Goal: Task Accomplishment & Management: Complete application form

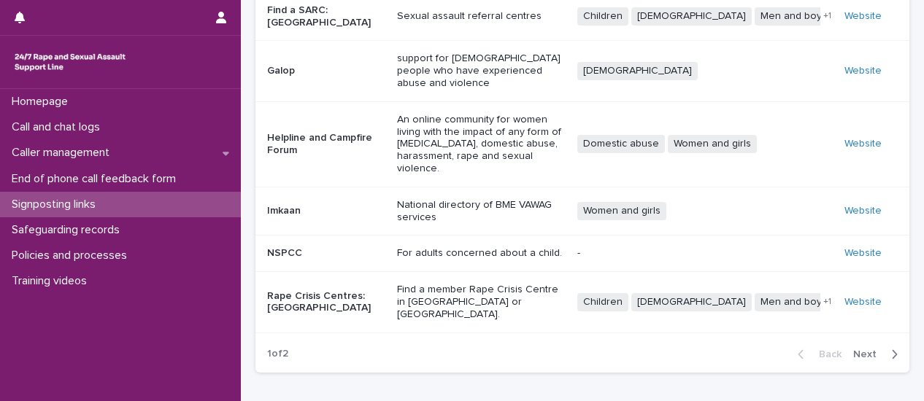
scroll to position [347, 0]
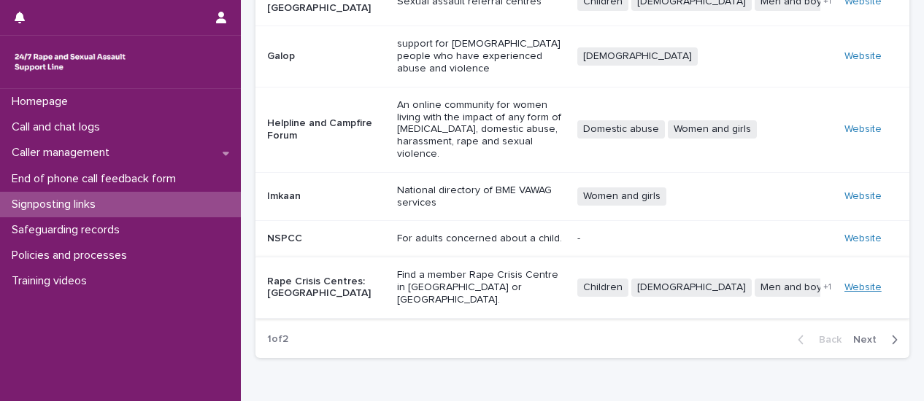
click at [858, 282] on link "Website" at bounding box center [862, 287] width 37 height 10
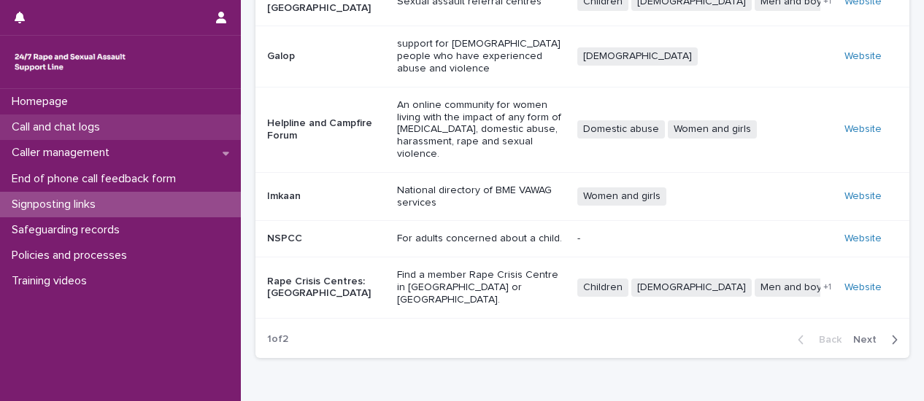
click at [105, 134] on p "Call and chat logs" at bounding box center [59, 127] width 106 height 14
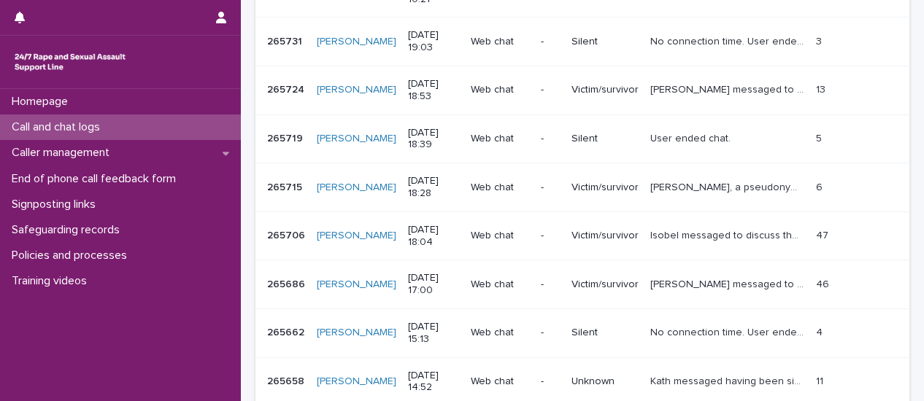
scroll to position [0, 0]
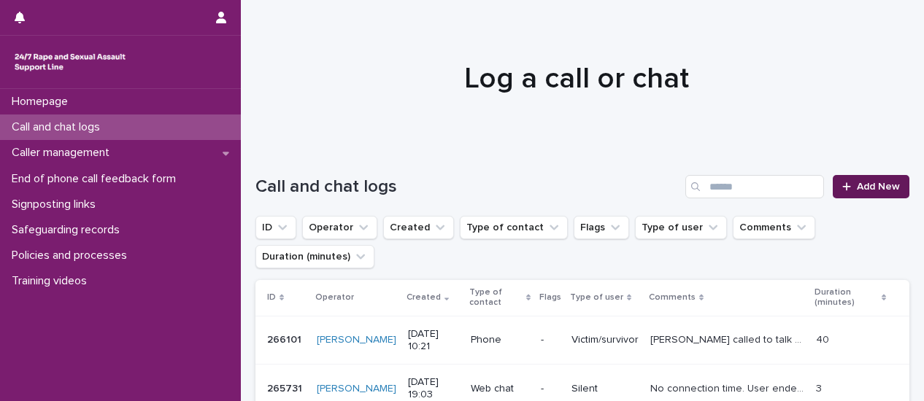
click at [865, 188] on span "Add New" at bounding box center [878, 187] width 43 height 10
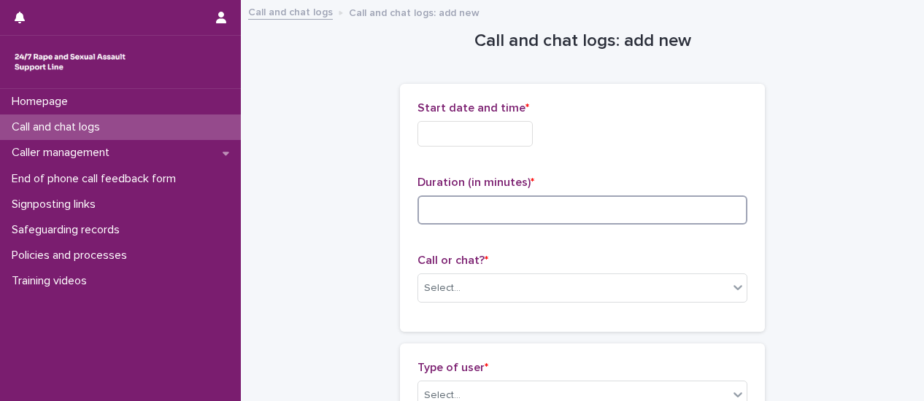
click at [466, 209] on input at bounding box center [582, 210] width 330 height 29
type input "*"
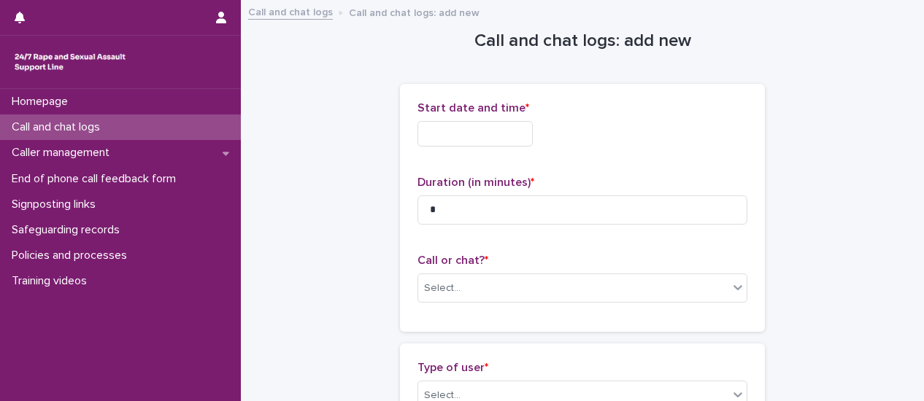
click at [460, 131] on input "text" at bounding box center [474, 134] width 115 height 26
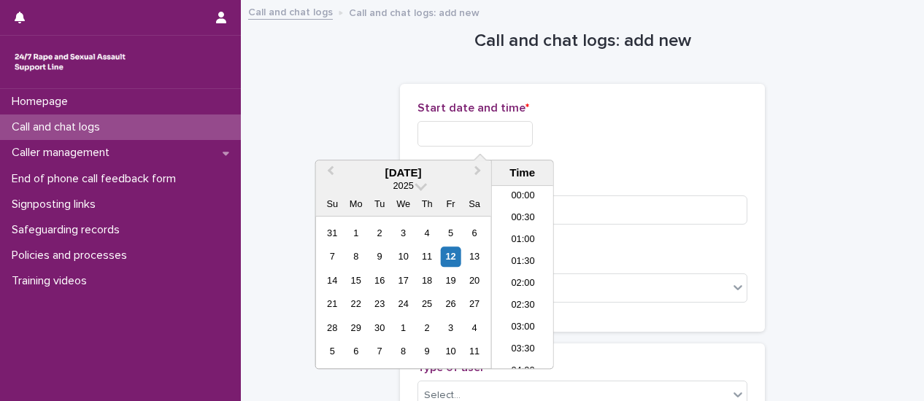
scroll to position [423, 0]
click at [525, 277] on li "11:30" at bounding box center [523, 277] width 62 height 22
click at [495, 137] on input "**********" at bounding box center [474, 134] width 115 height 26
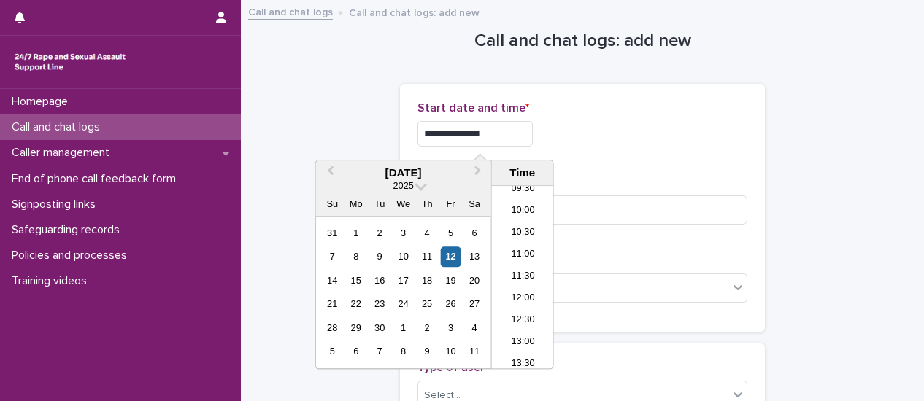
type input "**********"
drag, startPoint x: 688, startPoint y: 160, endPoint x: 681, endPoint y: 173, distance: 15.0
click at [689, 161] on div "**********" at bounding box center [582, 207] width 330 height 213
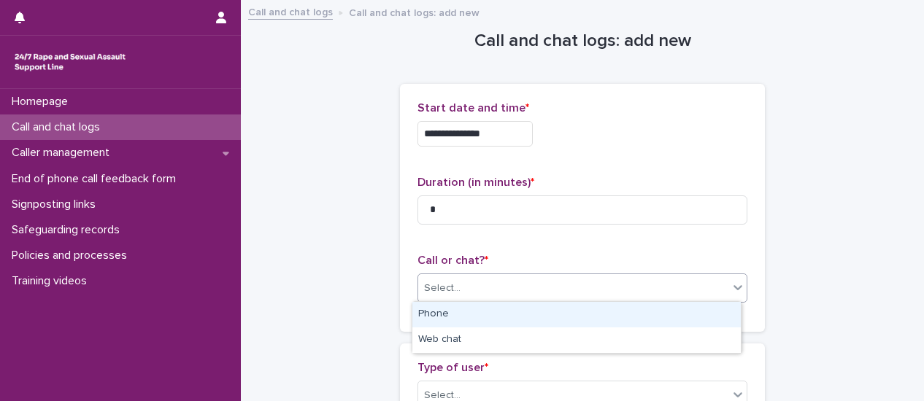
click at [729, 297] on div at bounding box center [738, 287] width 18 height 26
click at [584, 323] on div "Phone" at bounding box center [576, 315] width 328 height 26
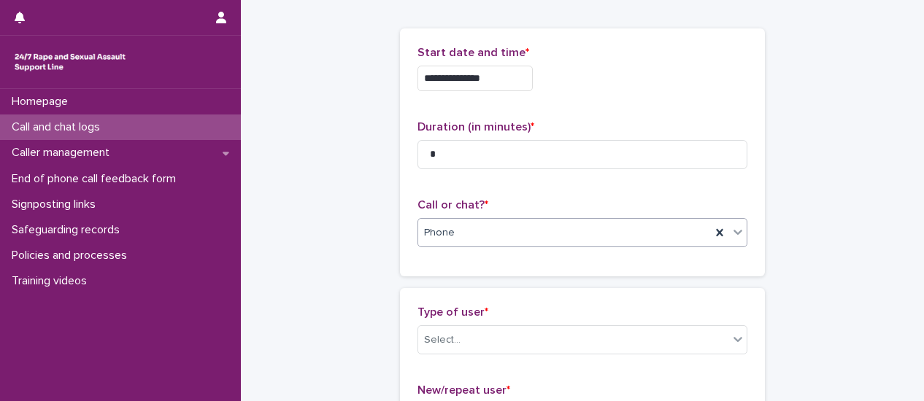
scroll to position [146, 0]
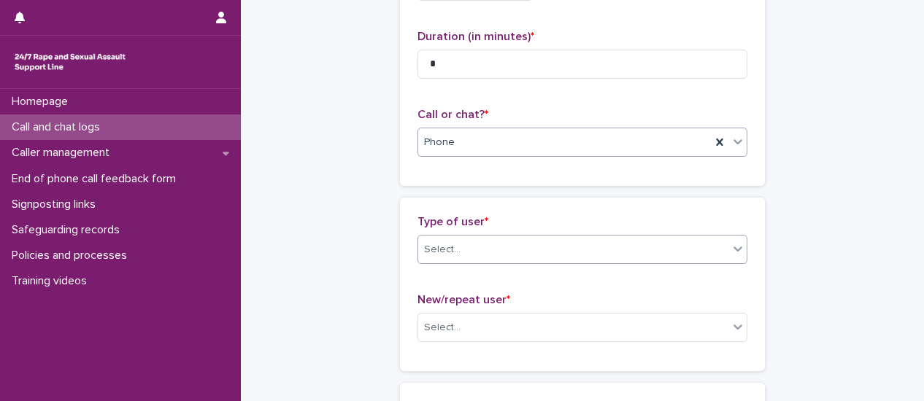
click at [729, 255] on div at bounding box center [738, 249] width 18 height 26
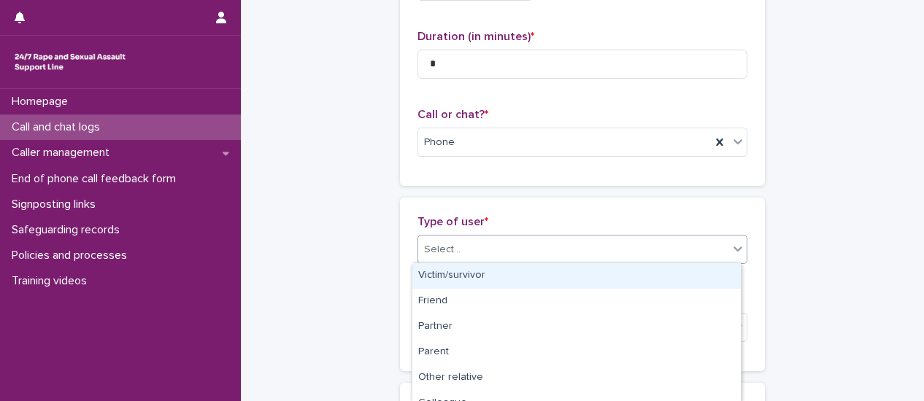
click at [649, 281] on div "Victim/survivor" at bounding box center [576, 276] width 328 height 26
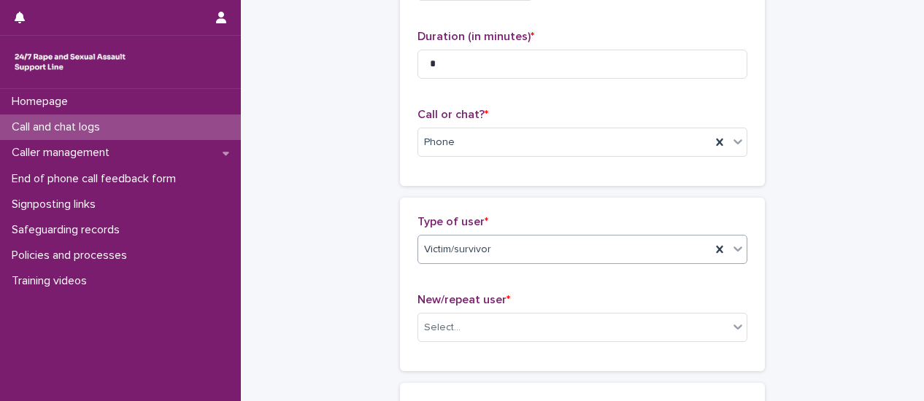
drag, startPoint x: 712, startPoint y: 251, endPoint x: 745, endPoint y: 254, distance: 33.0
click at [716, 251] on icon at bounding box center [719, 249] width 15 height 15
click at [736, 252] on icon at bounding box center [737, 249] width 15 height 15
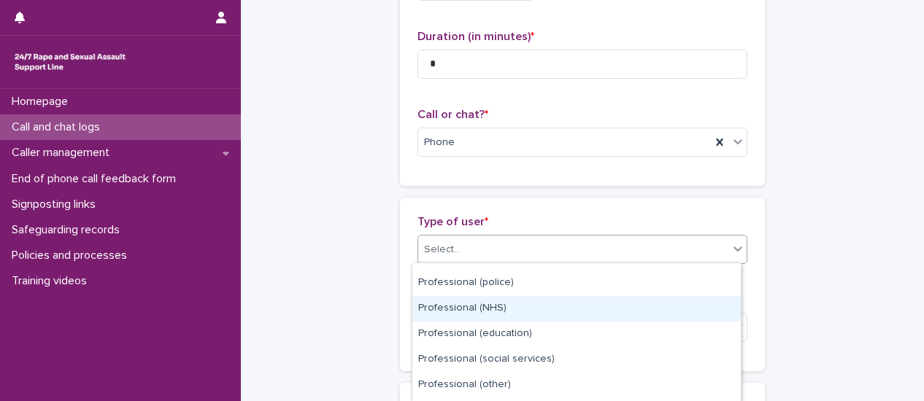
click at [586, 314] on div "Professional (NHS)" at bounding box center [576, 309] width 328 height 26
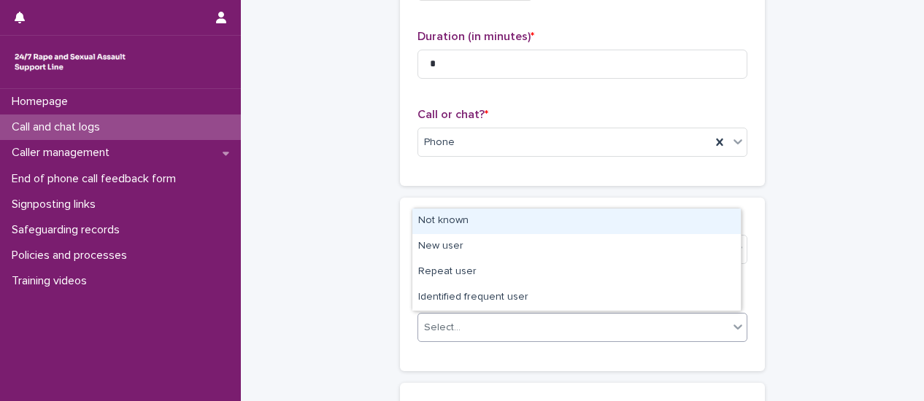
click at [570, 326] on div "Select..." at bounding box center [573, 328] width 310 height 24
click at [501, 228] on div "Not known" at bounding box center [576, 222] width 328 height 26
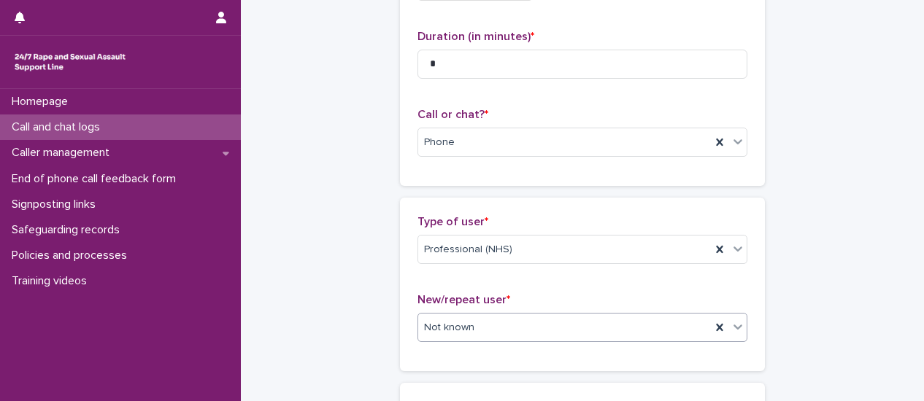
scroll to position [292, 0]
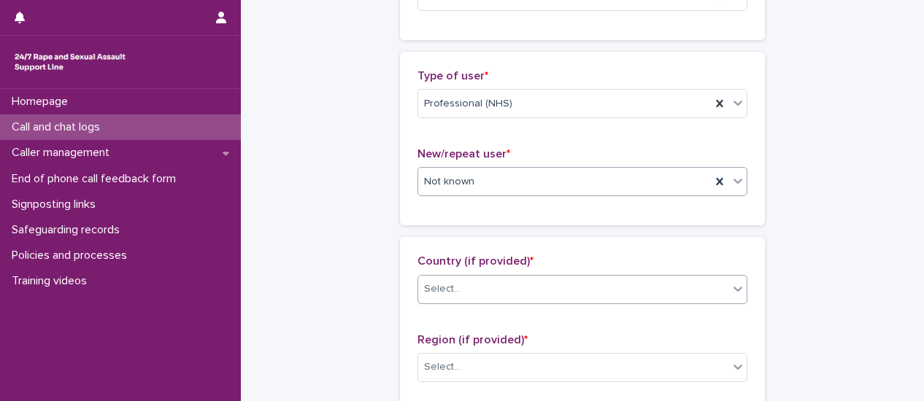
click at [733, 293] on icon at bounding box center [737, 289] width 15 height 15
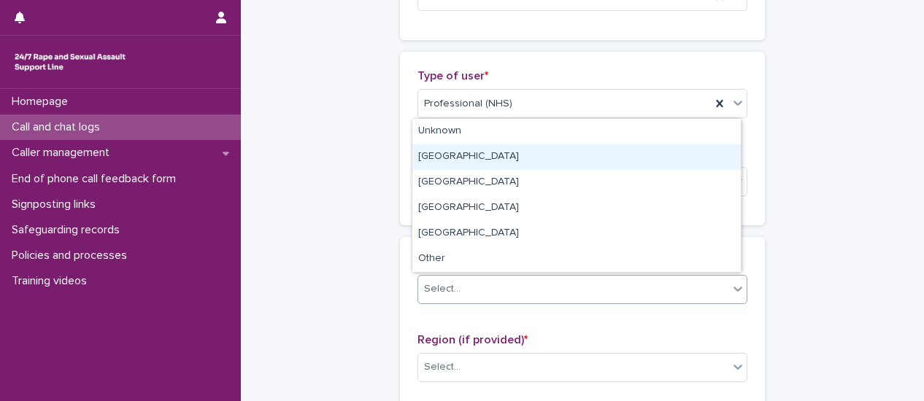
click at [568, 158] on div "[GEOGRAPHIC_DATA]" at bounding box center [576, 157] width 328 height 26
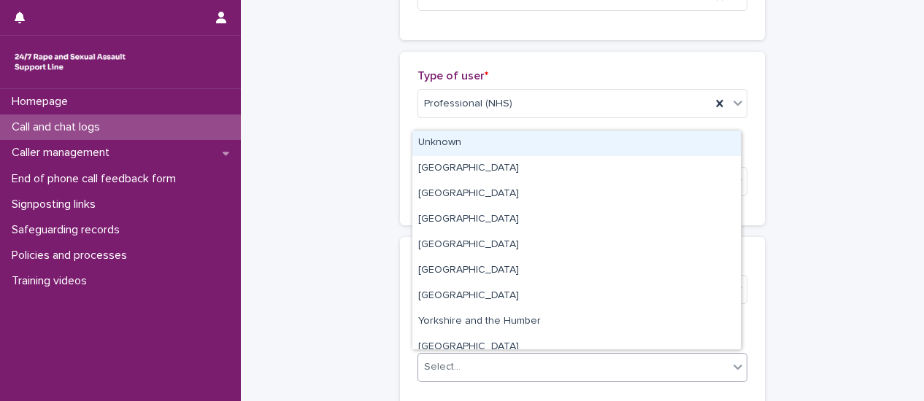
click at [734, 363] on icon at bounding box center [737, 367] width 15 height 15
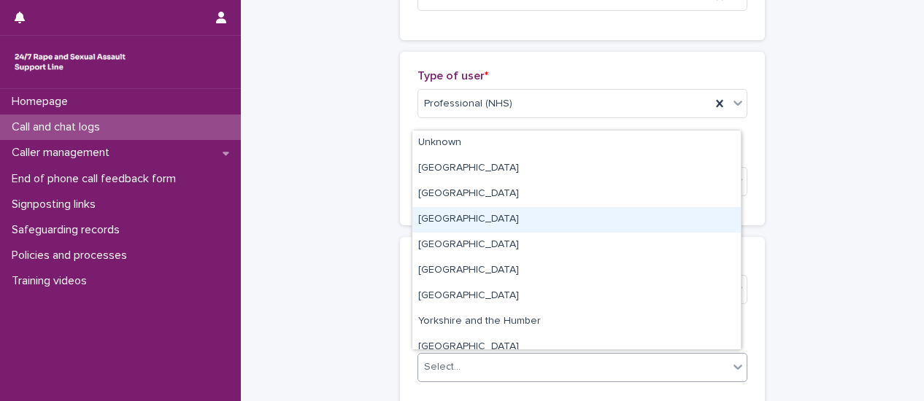
click at [522, 217] on div "[GEOGRAPHIC_DATA]" at bounding box center [576, 220] width 328 height 26
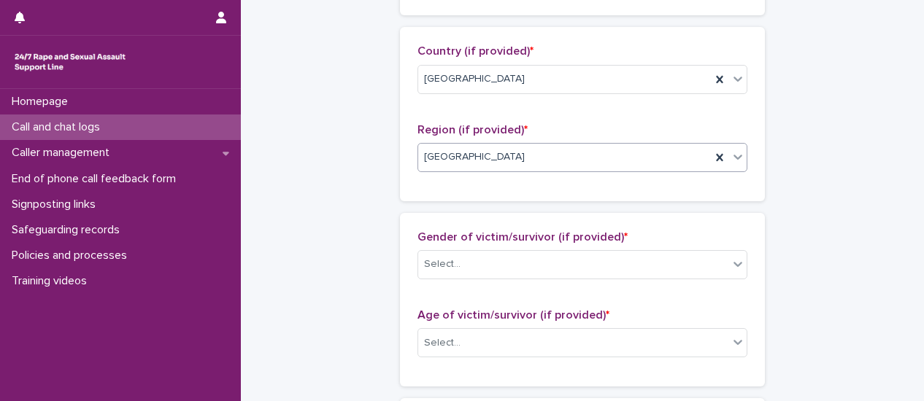
scroll to position [511, 0]
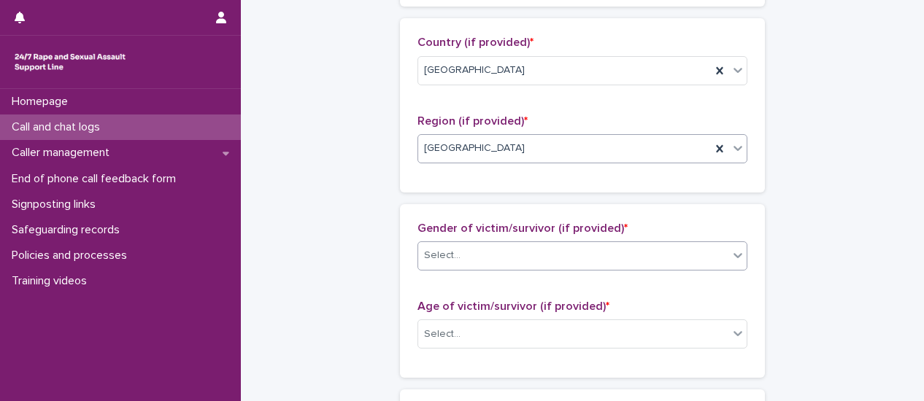
click at [732, 258] on icon at bounding box center [737, 255] width 15 height 15
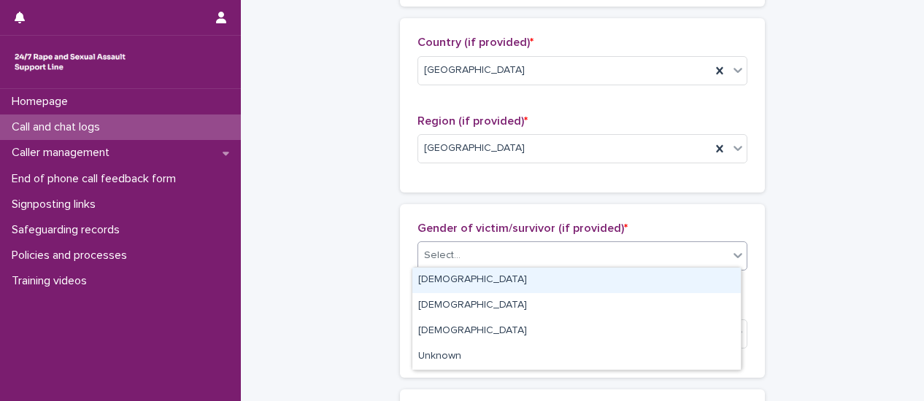
drag, startPoint x: 685, startPoint y: 282, endPoint x: 690, endPoint y: 301, distance: 18.9
click at [685, 284] on div "[DEMOGRAPHIC_DATA]" at bounding box center [576, 281] width 328 height 26
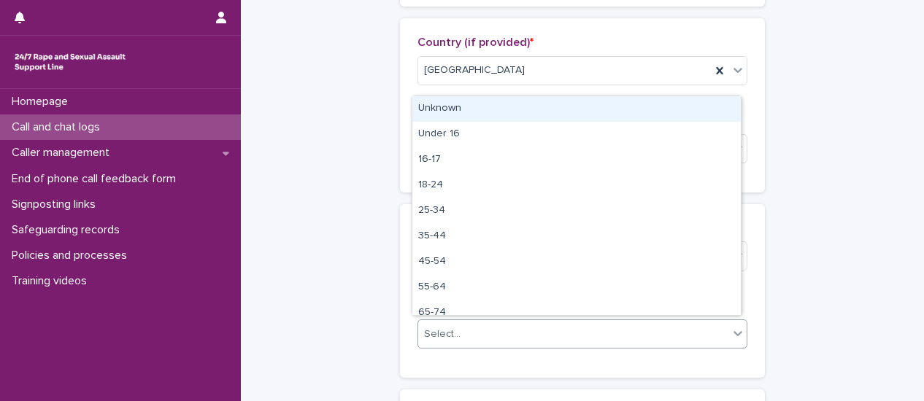
click at [730, 332] on icon at bounding box center [737, 333] width 15 height 15
click at [512, 113] on div "Unknown" at bounding box center [576, 109] width 328 height 26
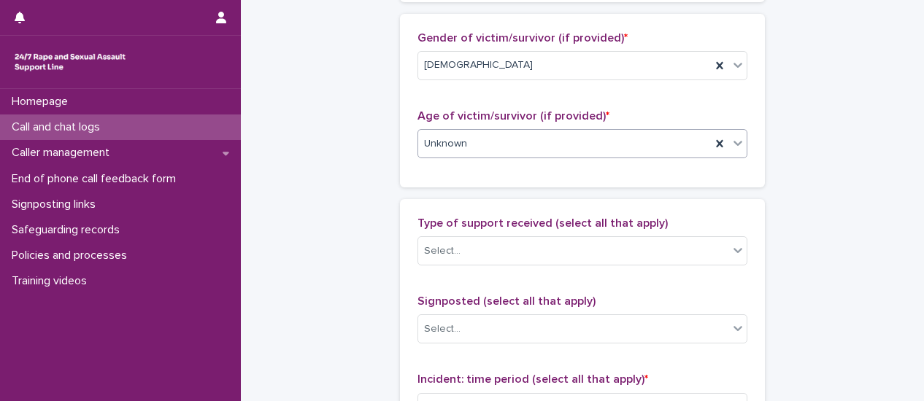
scroll to position [803, 0]
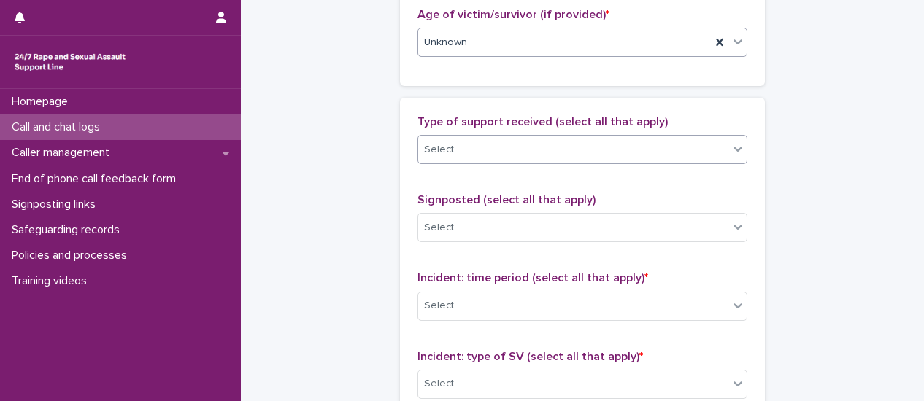
click at [737, 155] on div at bounding box center [738, 149] width 18 height 26
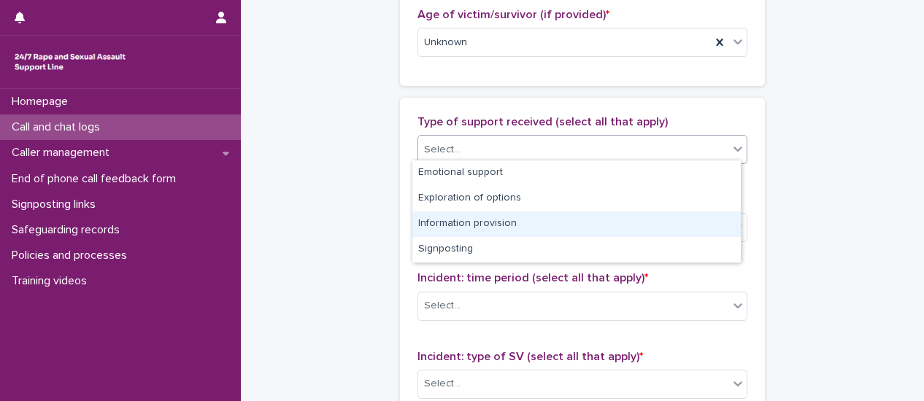
click at [687, 220] on div "Information provision" at bounding box center [576, 225] width 328 height 26
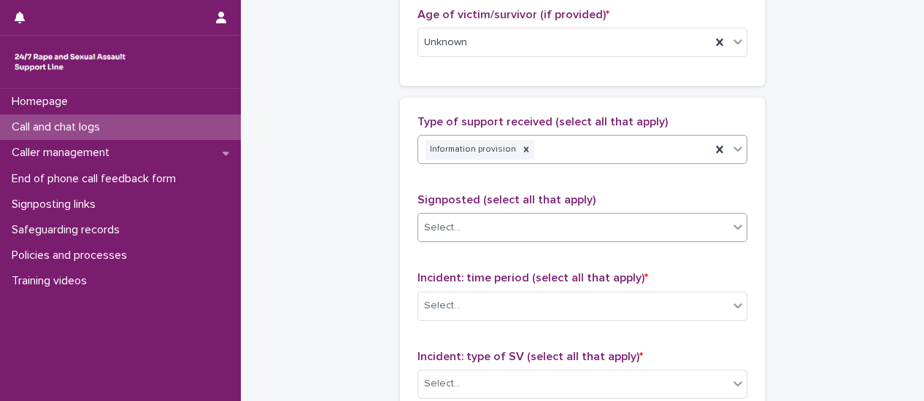
click at [730, 228] on icon at bounding box center [737, 227] width 15 height 15
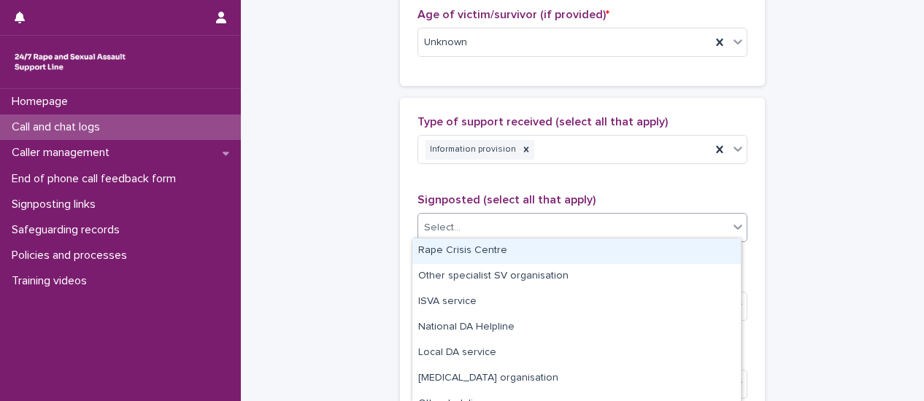
click at [698, 251] on div "Rape Crisis Centre" at bounding box center [576, 252] width 328 height 26
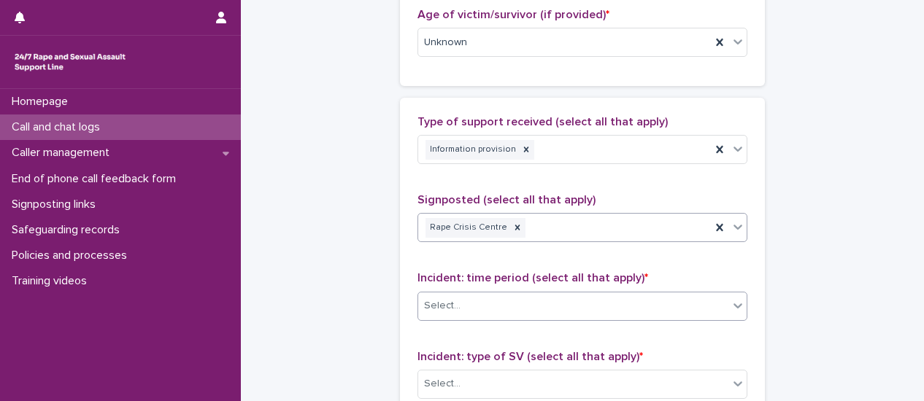
click at [733, 303] on icon at bounding box center [737, 305] width 15 height 15
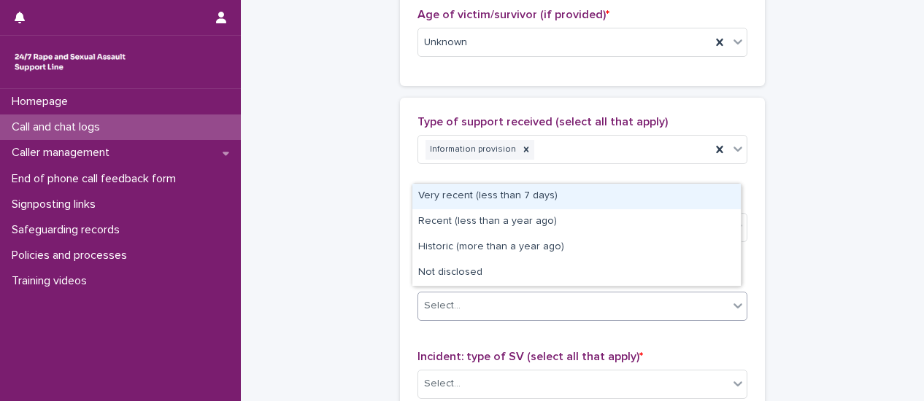
drag, startPoint x: 518, startPoint y: 209, endPoint x: 522, endPoint y: 198, distance: 12.5
click at [522, 198] on div "Very recent (less than 7 days)" at bounding box center [576, 197] width 328 height 26
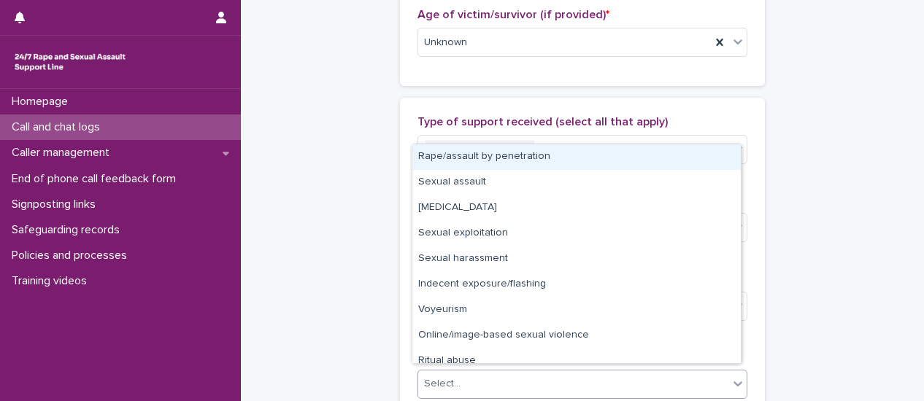
drag, startPoint x: 731, startPoint y: 379, endPoint x: 645, endPoint y: 367, distance: 86.9
click at [733, 382] on icon at bounding box center [737, 384] width 9 height 5
click at [487, 166] on div "Rape/assault by penetration" at bounding box center [576, 157] width 328 height 26
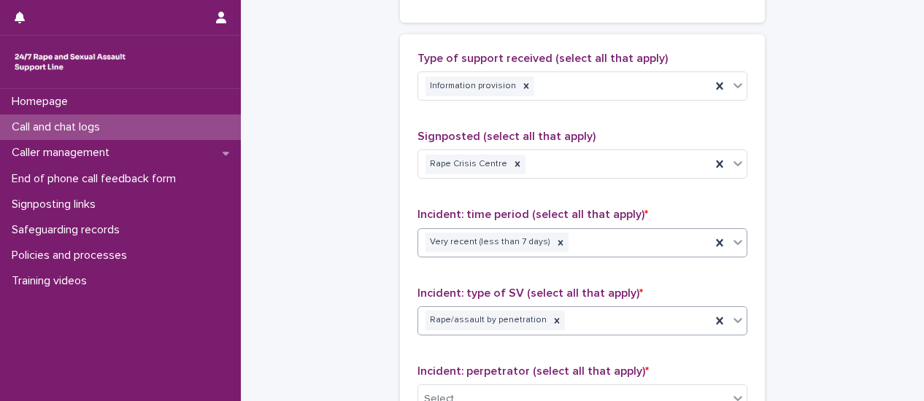
scroll to position [1022, 0]
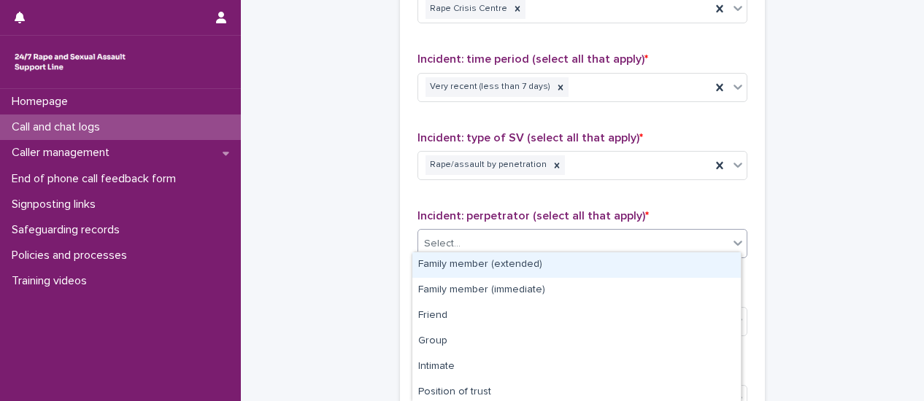
click at [730, 246] on div at bounding box center [738, 243] width 18 height 26
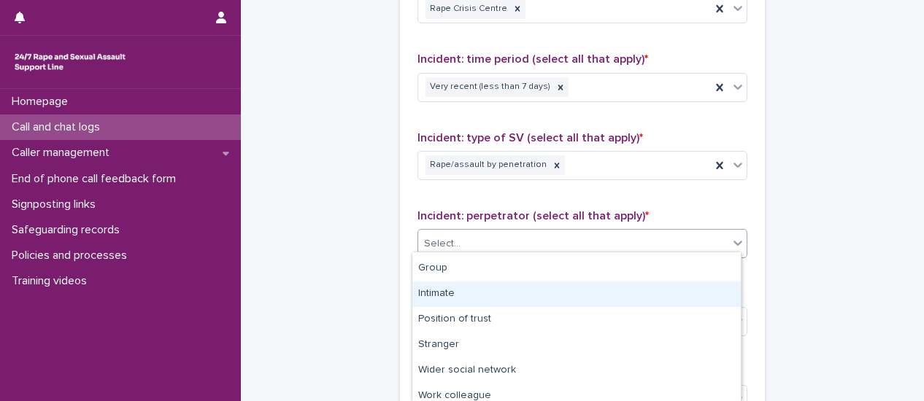
scroll to position [131, 0]
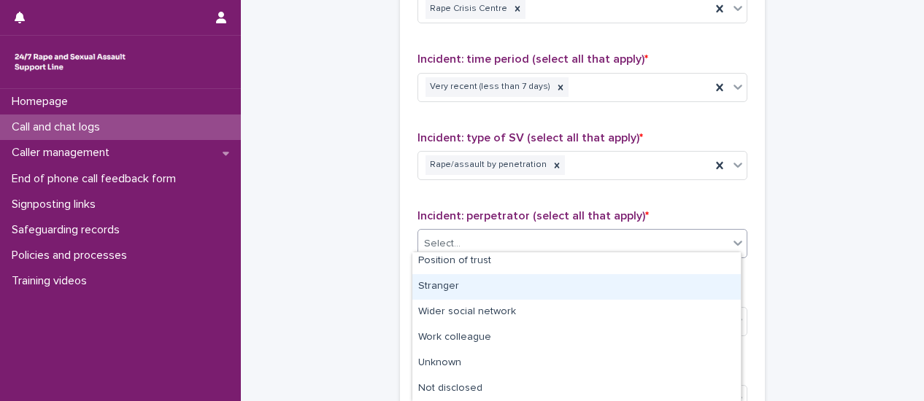
click at [487, 286] on div "Stranger" at bounding box center [576, 287] width 328 height 26
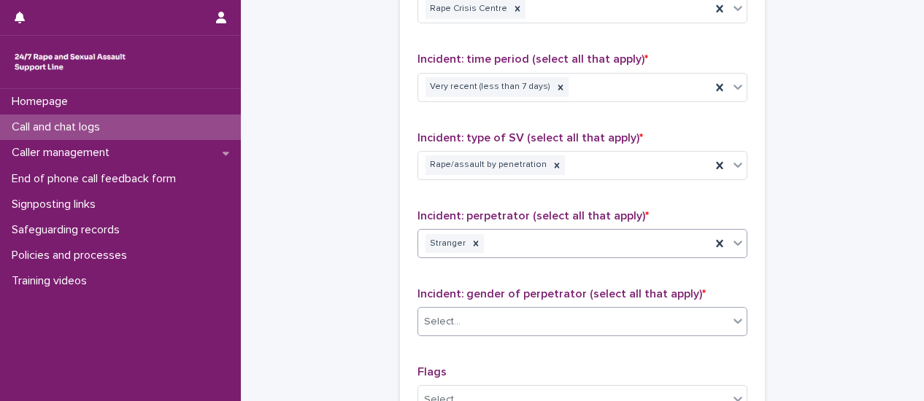
click at [731, 321] on icon at bounding box center [737, 321] width 15 height 15
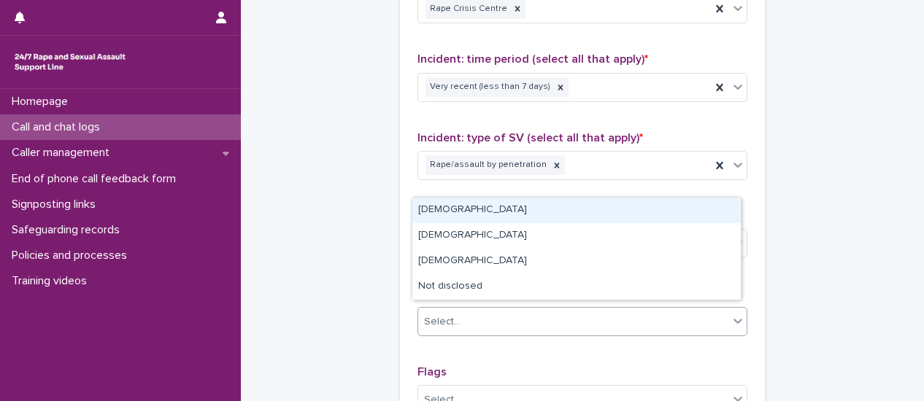
click at [447, 218] on div "[DEMOGRAPHIC_DATA]" at bounding box center [576, 211] width 328 height 26
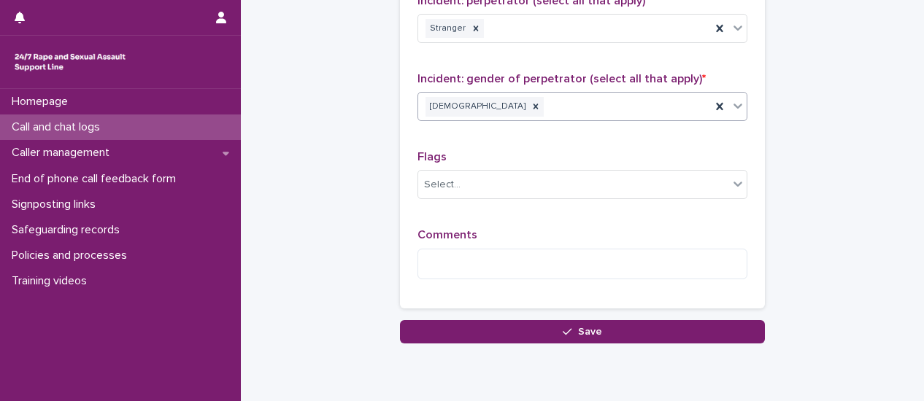
scroll to position [1240, 0]
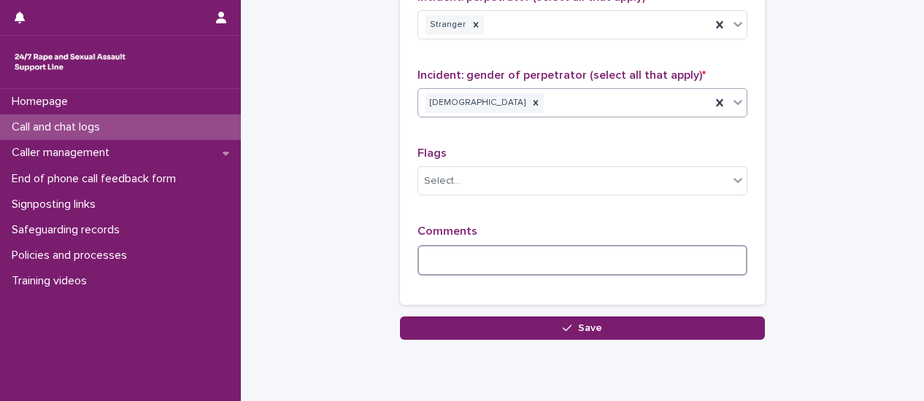
click at [466, 256] on textarea at bounding box center [582, 260] width 330 height 31
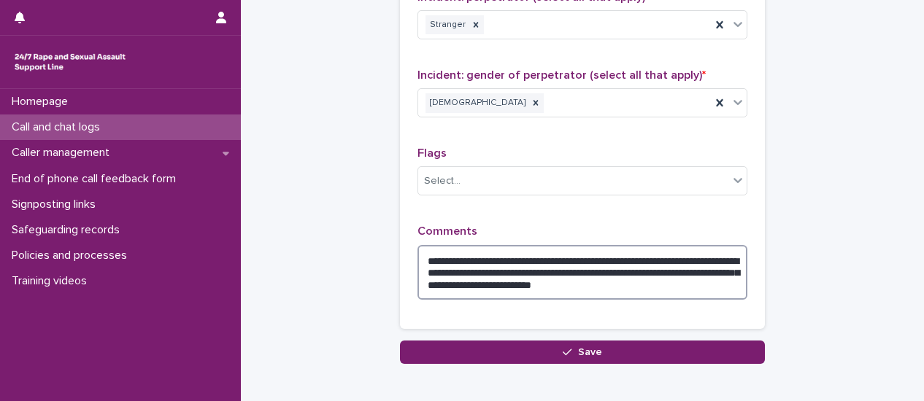
click at [682, 275] on textarea "**********" at bounding box center [582, 272] width 330 height 55
click at [649, 255] on textarea "**********" at bounding box center [582, 272] width 330 height 55
click at [565, 278] on textarea "**********" at bounding box center [582, 272] width 330 height 55
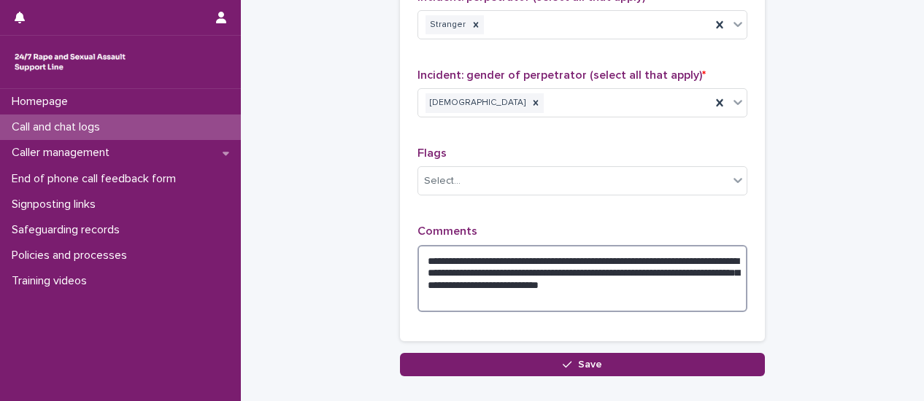
click at [603, 279] on textarea "**********" at bounding box center [582, 278] width 330 height 67
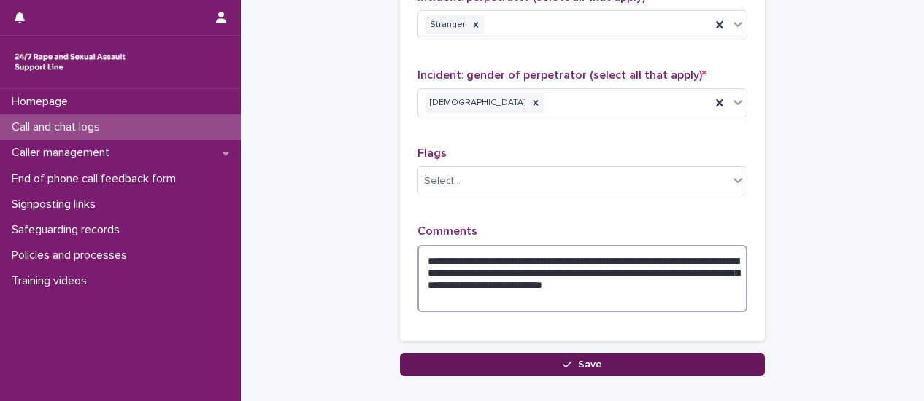
type textarea "**********"
drag, startPoint x: 584, startPoint y: 360, endPoint x: 540, endPoint y: 358, distance: 44.6
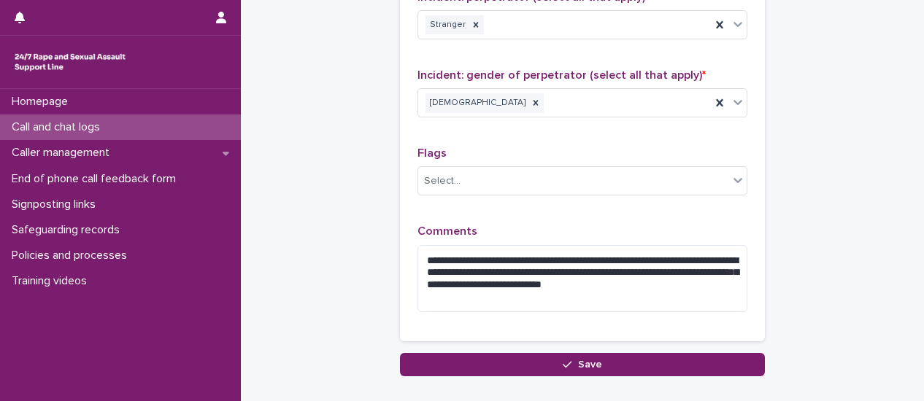
click at [584, 360] on span "Save" at bounding box center [590, 365] width 24 height 10
